Goal: Transaction & Acquisition: Purchase product/service

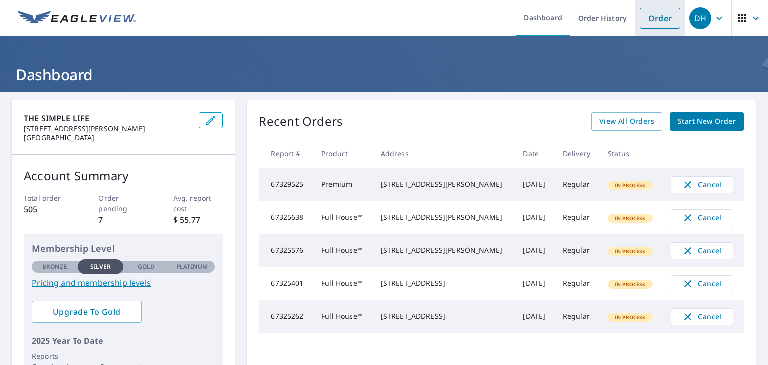
click at [654, 18] on link "Order" at bounding box center [660, 18] width 41 height 21
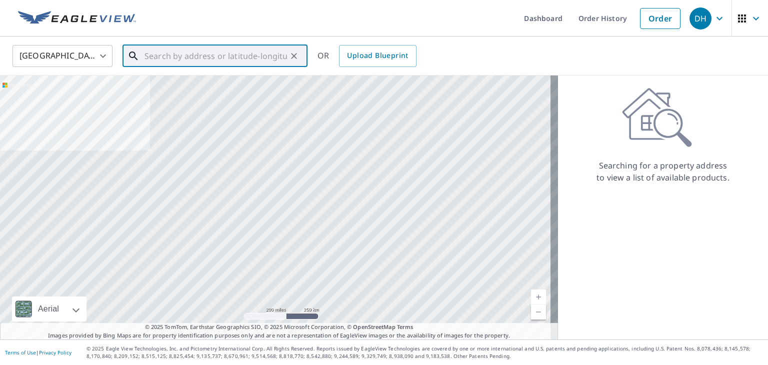
paste input "[STREET_ADDRESS]"
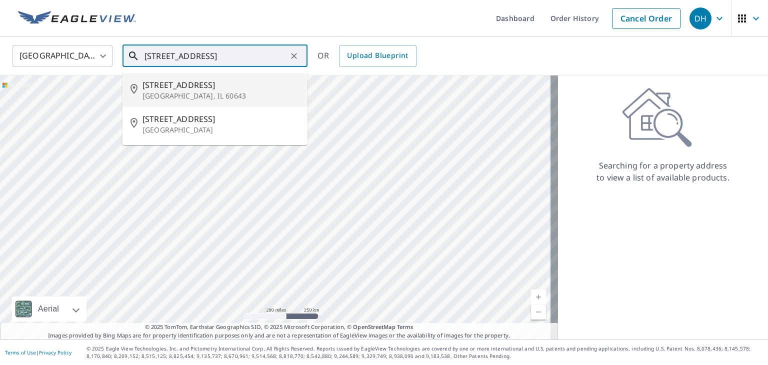
click at [218, 90] on span "[STREET_ADDRESS]" at bounding box center [221, 85] width 157 height 12
type input "[STREET_ADDRESS]"
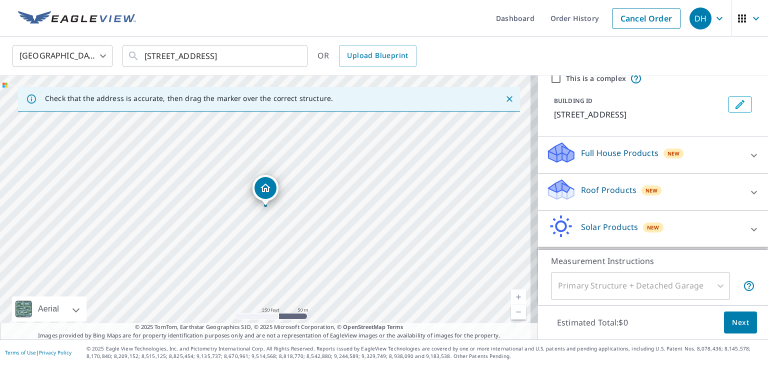
scroll to position [52, 0]
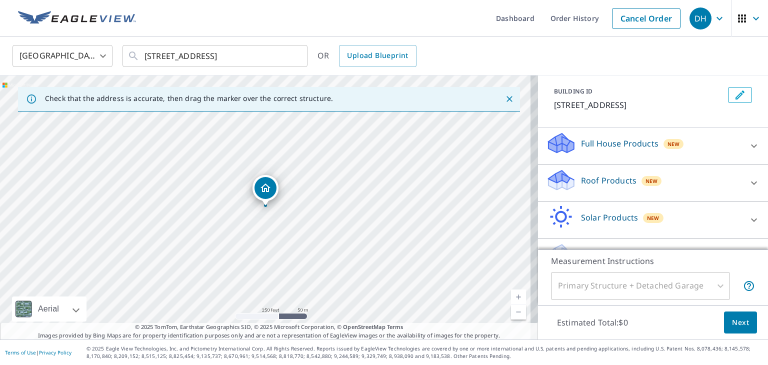
click at [742, 185] on div at bounding box center [754, 183] width 24 height 24
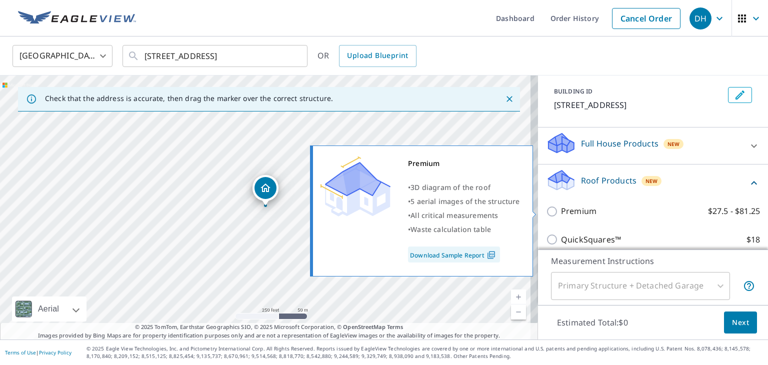
click at [574, 209] on p "Premium" at bounding box center [579, 211] width 36 height 13
click at [561, 209] on input "Premium $27.5 - $81.25" at bounding box center [553, 212] width 15 height 12
checkbox input "true"
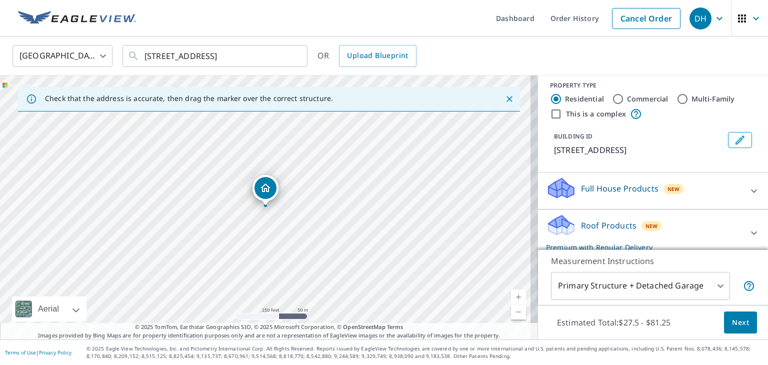
scroll to position [0, 0]
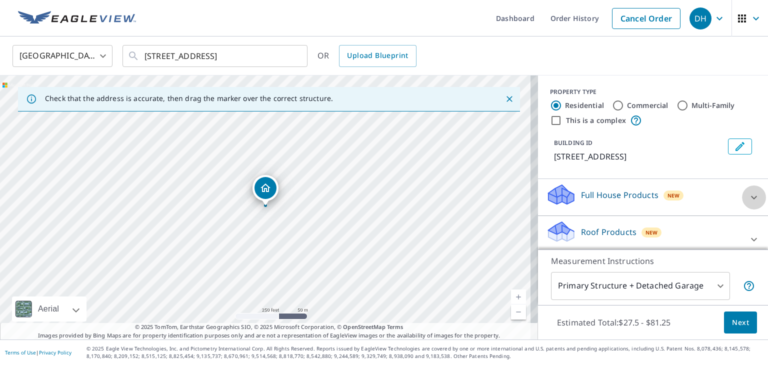
click at [742, 191] on div at bounding box center [754, 198] width 24 height 24
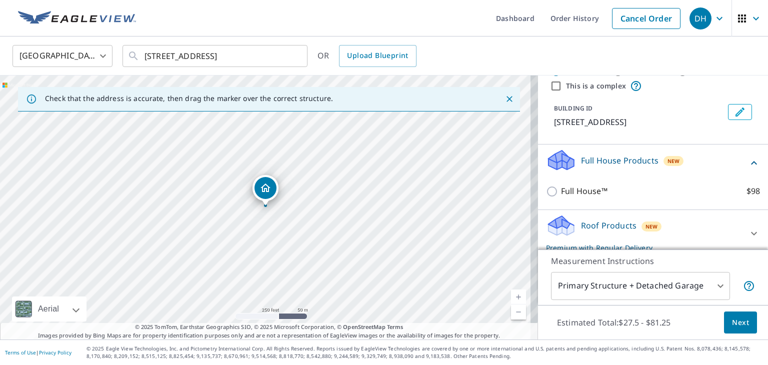
scroll to position [50, 0]
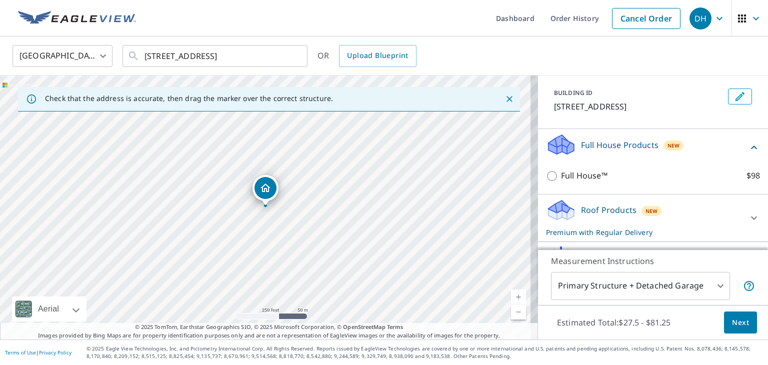
click at [730, 146] on div "Full House Products New" at bounding box center [647, 147] width 202 height 29
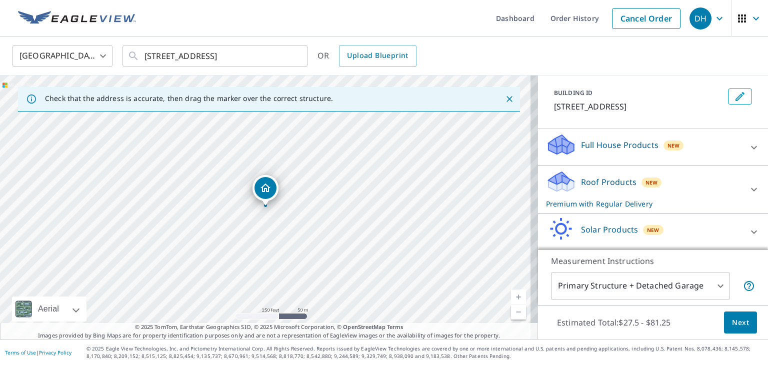
click at [732, 321] on span "Next" at bounding box center [740, 323] width 17 height 13
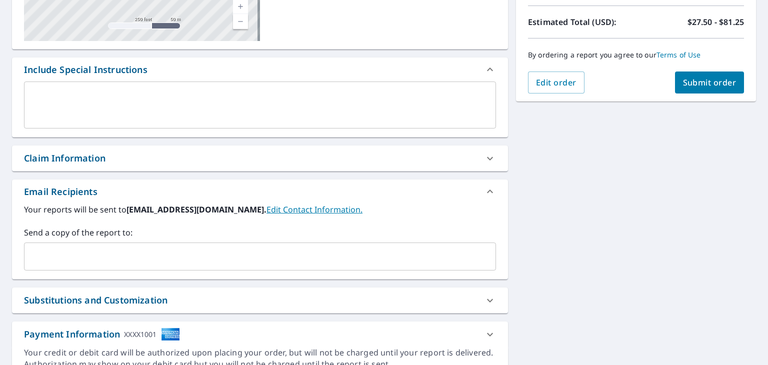
scroll to position [200, 0]
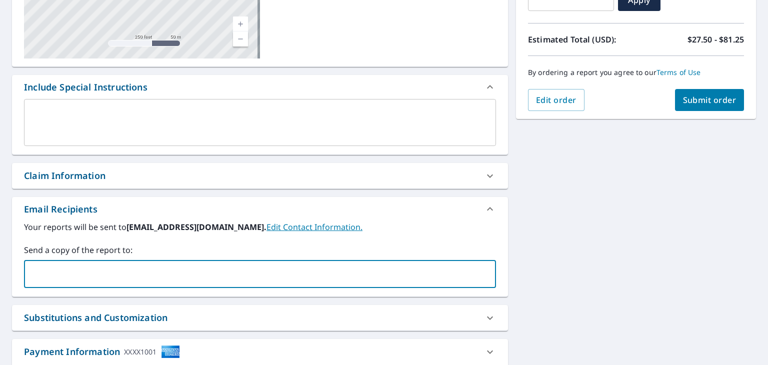
click at [188, 276] on input "text" at bounding box center [253, 274] width 448 height 19
type input "[EMAIL_ADDRESS][DOMAIN_NAME]"
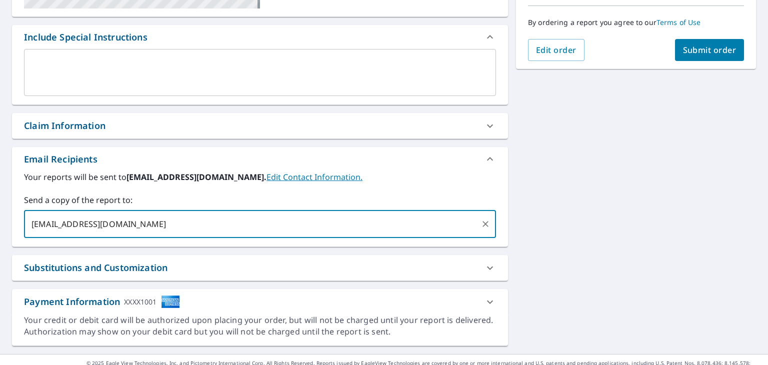
scroll to position [264, 0]
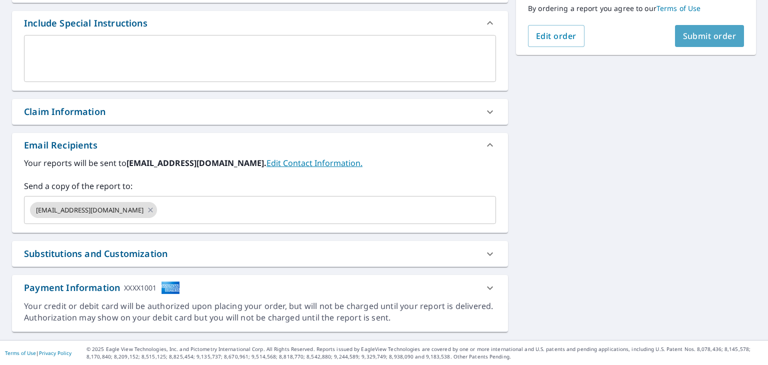
click at [698, 42] on button "Submit order" at bounding box center [710, 36] width 70 height 22
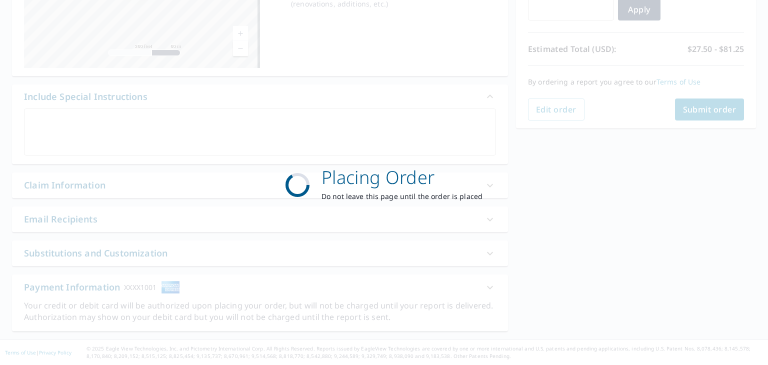
scroll to position [190, 0]
